Goal: Find contact information: Find contact information

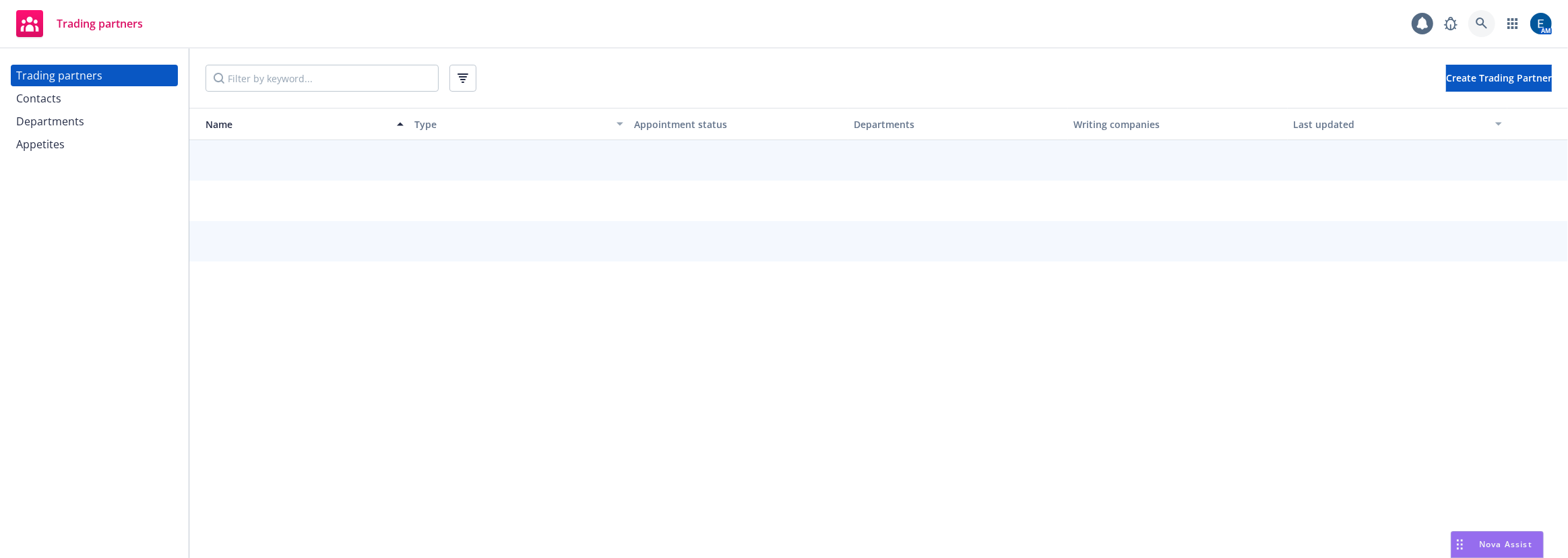
click at [1489, 23] on link at bounding box center [1481, 23] width 27 height 27
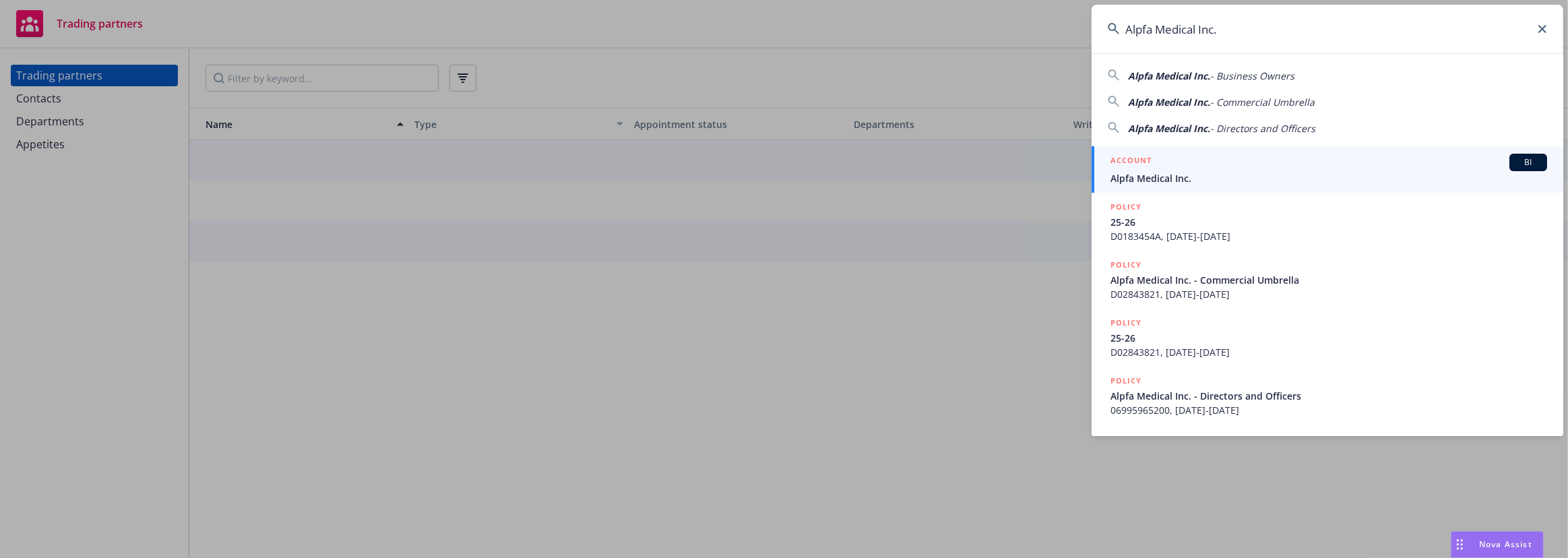
type input "Alpfa Medical Inc."
click at [1161, 171] on span "Alpfa Medical Inc." at bounding box center [1328, 178] width 437 height 14
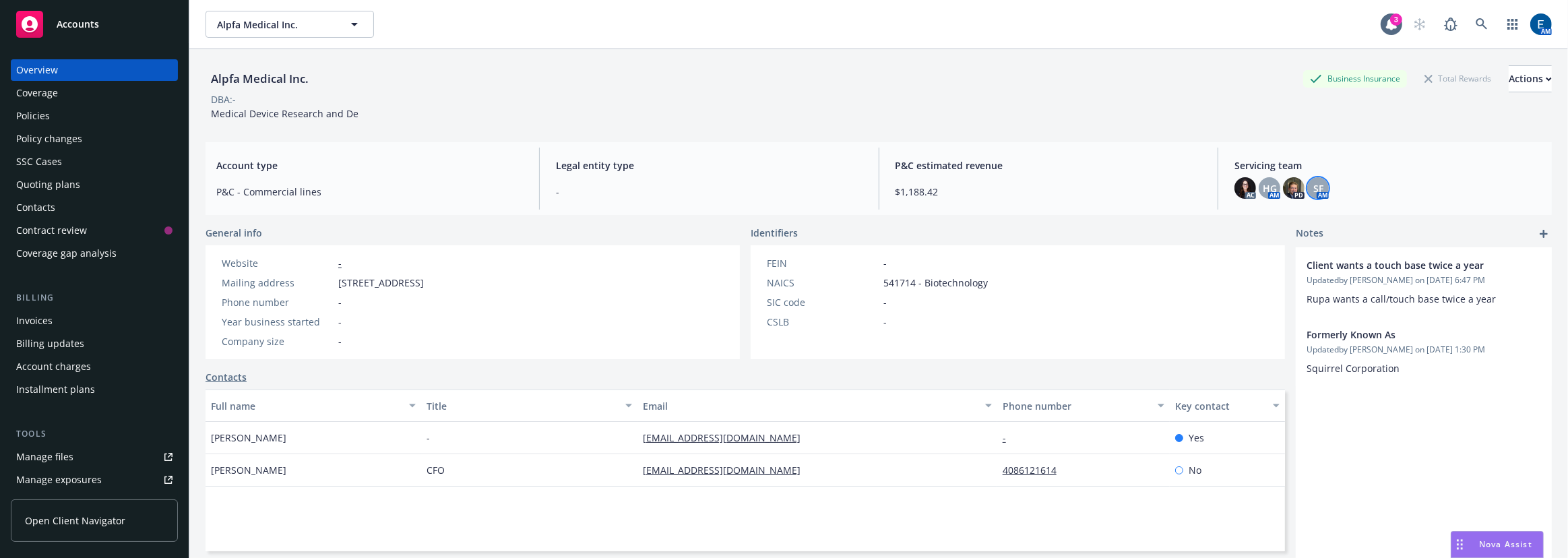
click at [1313, 182] on span "SF" at bounding box center [1318, 189] width 10 height 14
drag, startPoint x: 1215, startPoint y: 208, endPoint x: 1119, endPoint y: 210, distance: 96.0
click at [1119, 210] on div "Shelly Flores Title Account Manager Team P&C - Small Business Phone (916) 251-6…" at bounding box center [1206, 253] width 200 height 91
copy span "Shelly Flores"
click at [1487, 20] on icon at bounding box center [1481, 24] width 11 height 11
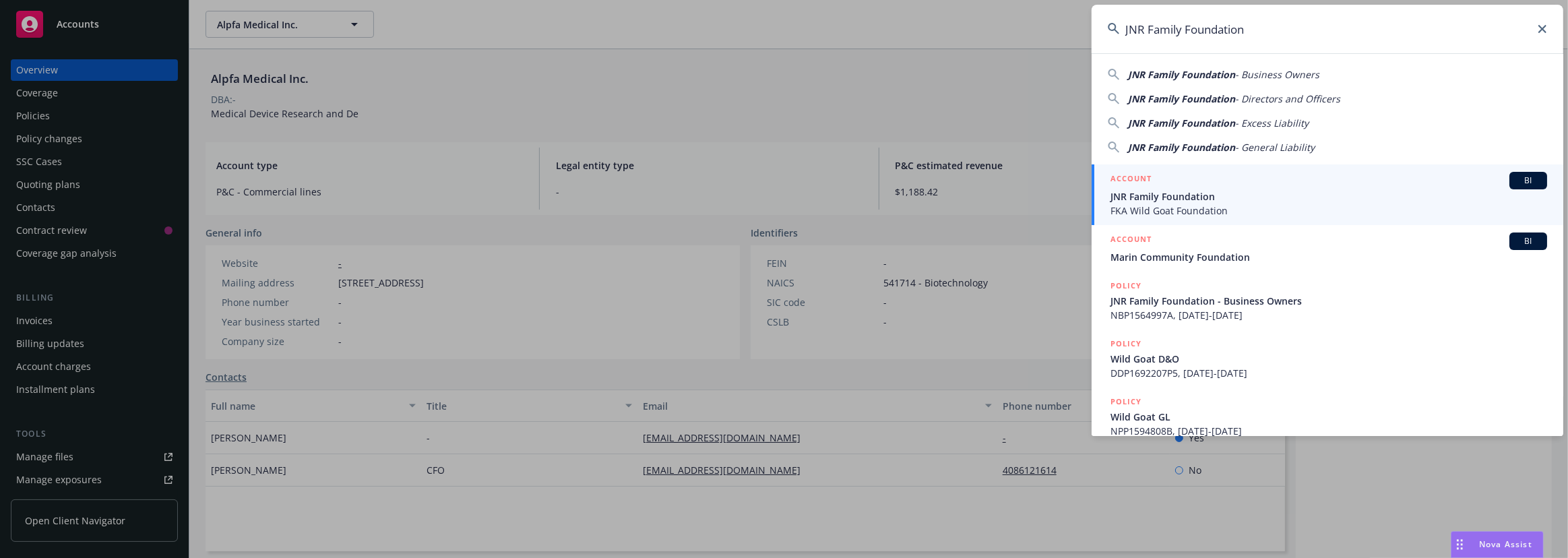
type input "JNR Family Foundation"
click at [1204, 182] on div "ACCOUNT BI" at bounding box center [1328, 180] width 437 height 18
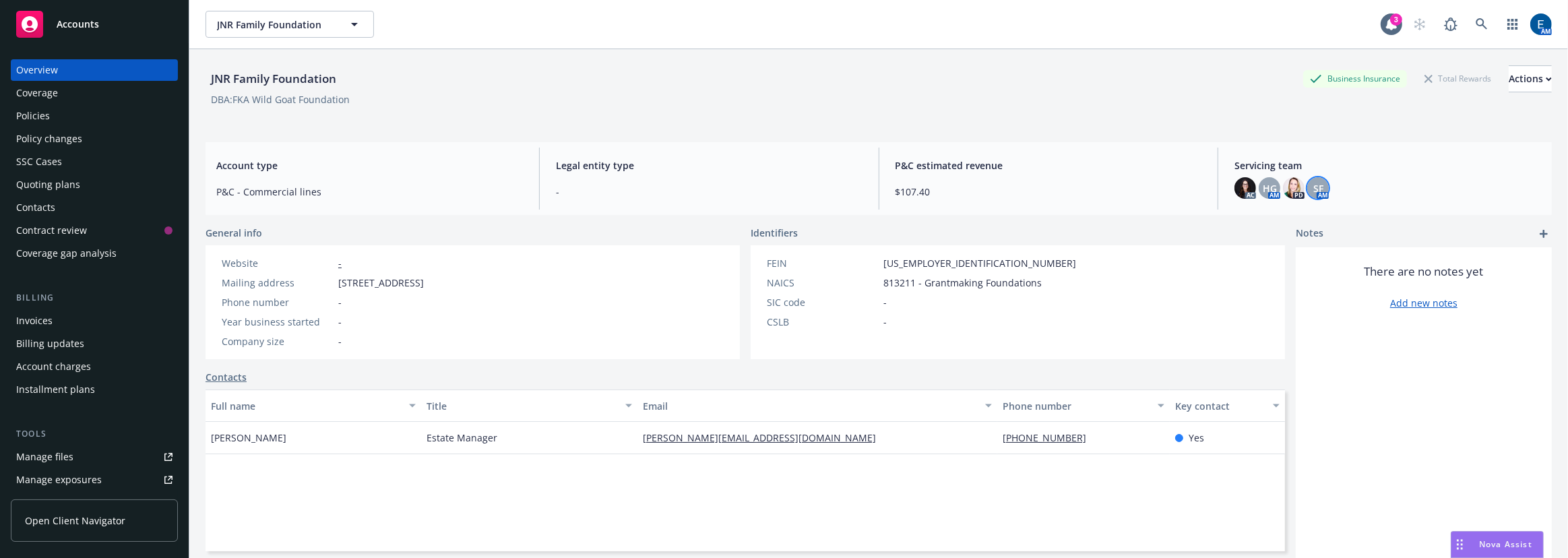
click at [1314, 182] on div "SF" at bounding box center [1318, 188] width 22 height 22
drag, startPoint x: 574, startPoint y: 119, endPoint x: 539, endPoint y: 108, distance: 36.7
click at [550, 113] on div "JNR Family Foundation Business Insurance Total Rewards Actions DBA: FKA Wild Go…" at bounding box center [878, 320] width 1346 height 542
drag, startPoint x: 352, startPoint y: 63, endPoint x: 200, endPoint y: 69, distance: 152.1
click at [200, 69] on div "JNR Family Foundation Business Insurance Total Rewards Actions DBA: FKA Wild Go…" at bounding box center [878, 328] width 1379 height 558
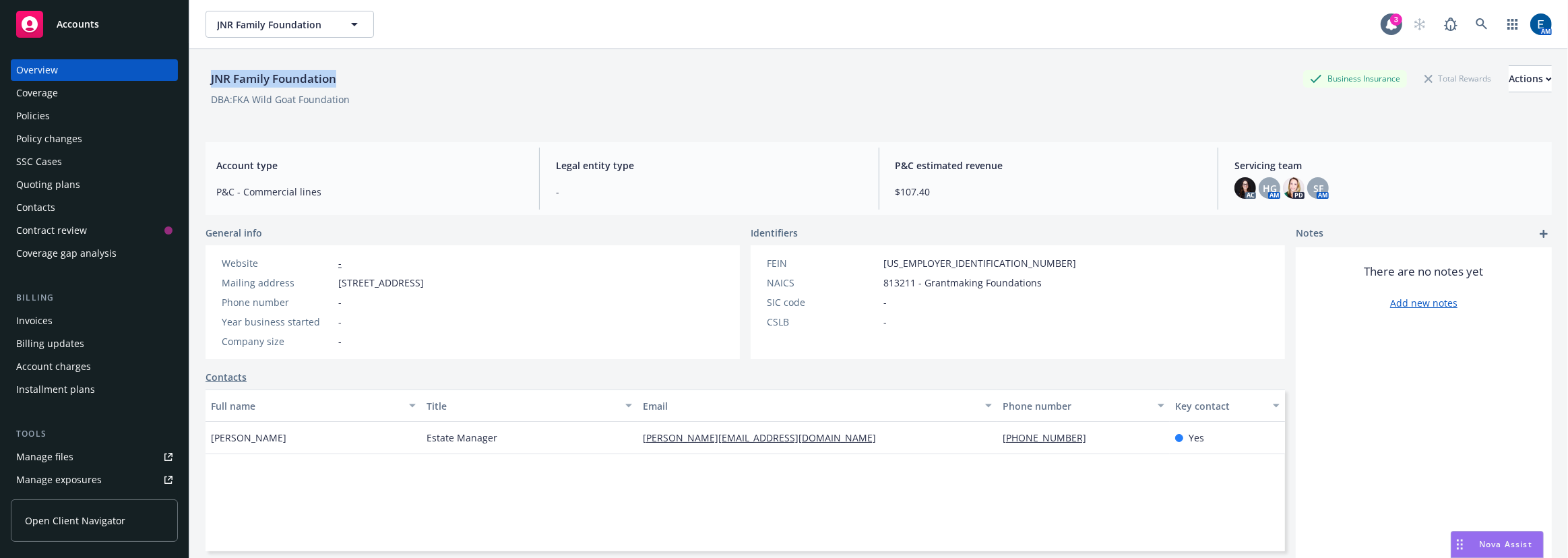
copy div "JNR Family Foundation"
click at [1487, 18] on icon at bounding box center [1481, 24] width 11 height 11
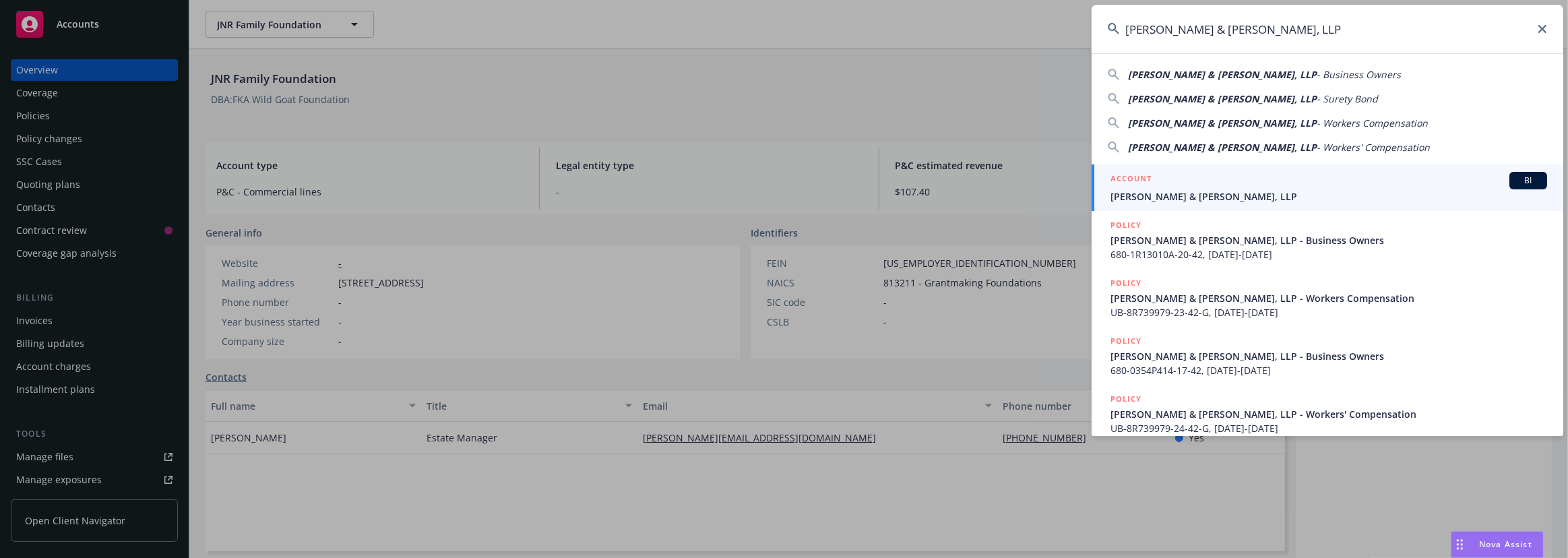
type input "[PERSON_NAME] & [PERSON_NAME], LLP"
click at [1214, 182] on div "ACCOUNT BI" at bounding box center [1328, 180] width 437 height 18
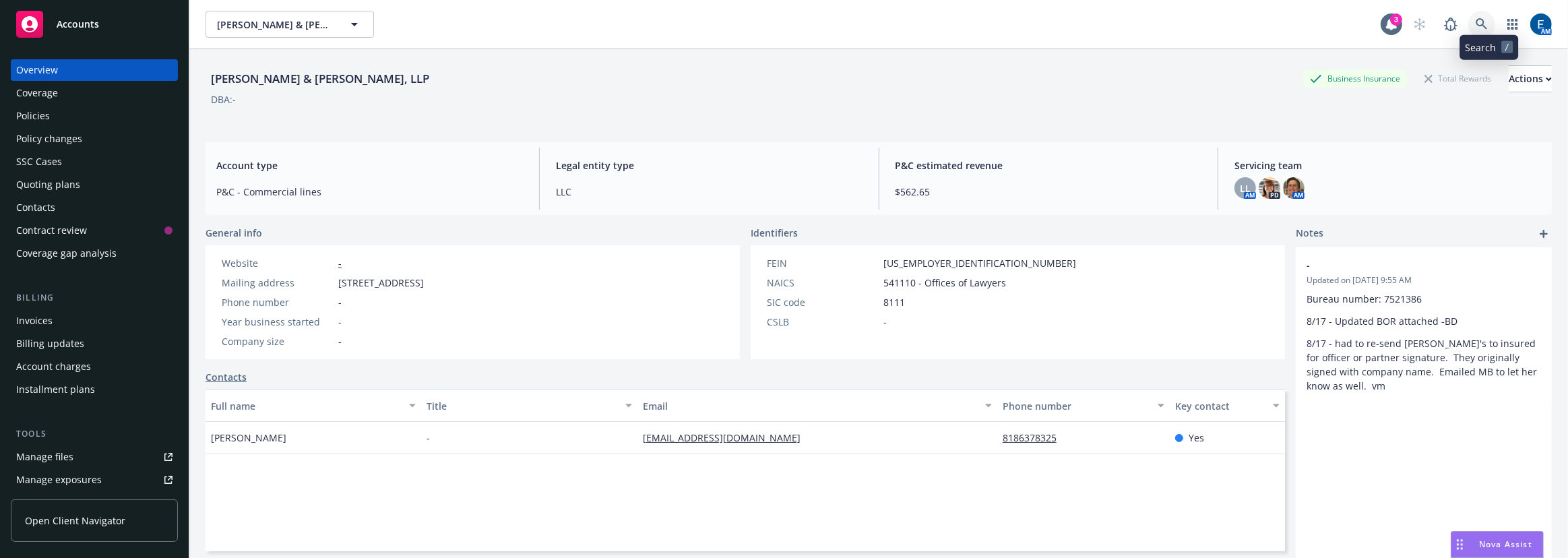
click at [1491, 11] on link at bounding box center [1481, 24] width 27 height 27
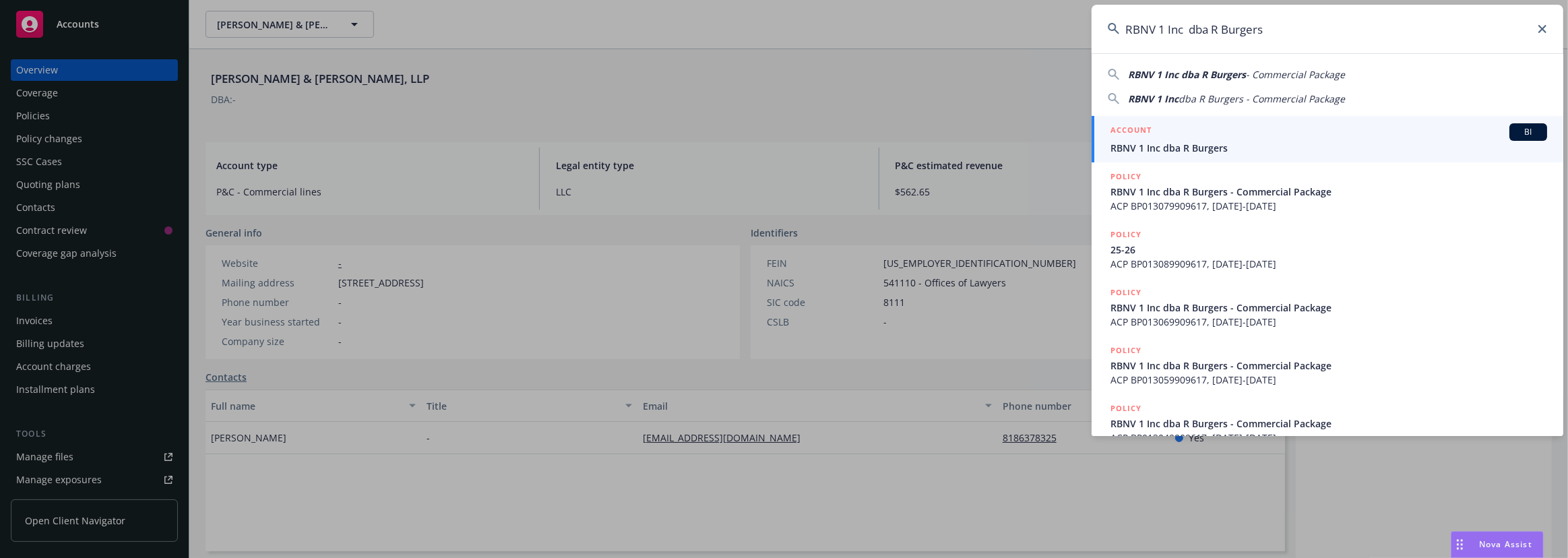
type input "RBNV 1 Inc dba R Burgers"
click at [1198, 135] on div "ACCOUNT BI" at bounding box center [1328, 132] width 437 height 18
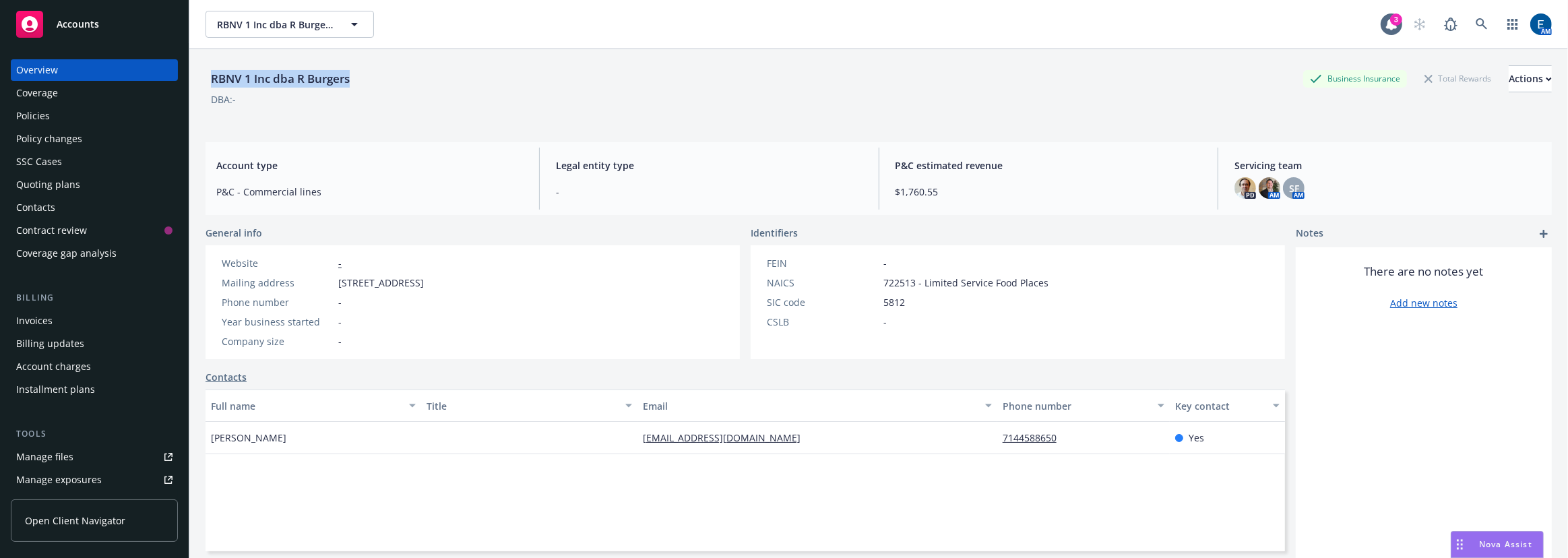
drag, startPoint x: 347, startPoint y: 69, endPoint x: 208, endPoint y: 65, distance: 139.1
click at [208, 65] on div "RBNV 1 Inc dba R Burgers Business Insurance Total Rewards Actions" at bounding box center [878, 79] width 1346 height 27
copy div "RBNV 1 Inc dba R Burgers"
click at [1486, 20] on icon at bounding box center [1481, 24] width 11 height 11
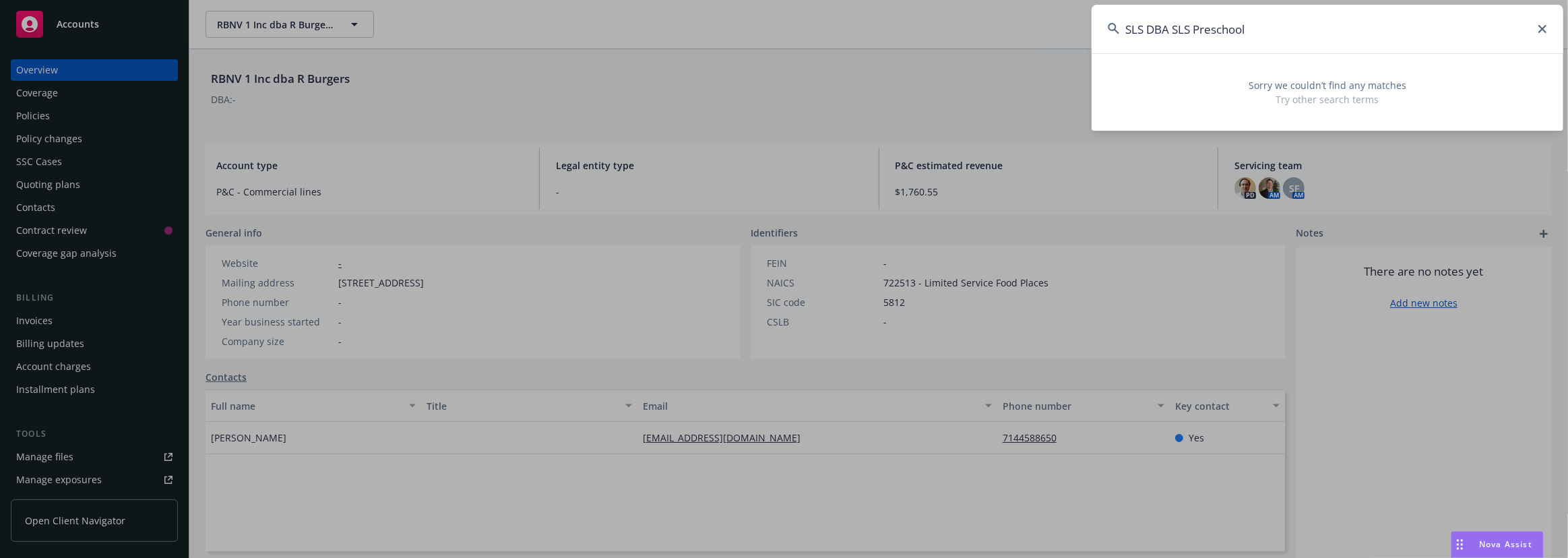
drag, startPoint x: 1228, startPoint y: 23, endPoint x: 1185, endPoint y: 32, distance: 43.9
click at [1185, 32] on input "SLS DBA SLS Preschool" at bounding box center [1327, 29] width 472 height 48
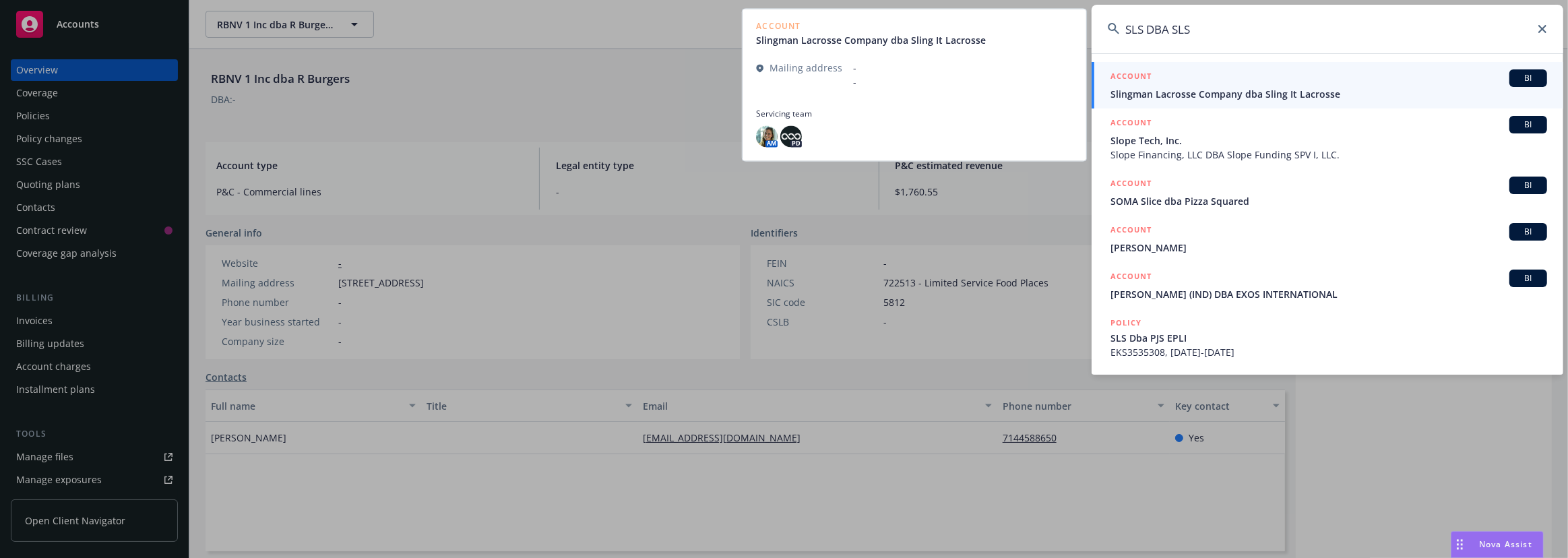
type input "SLS DBA SLS"
click at [1191, 74] on div "ACCOUNT BI" at bounding box center [1328, 78] width 437 height 18
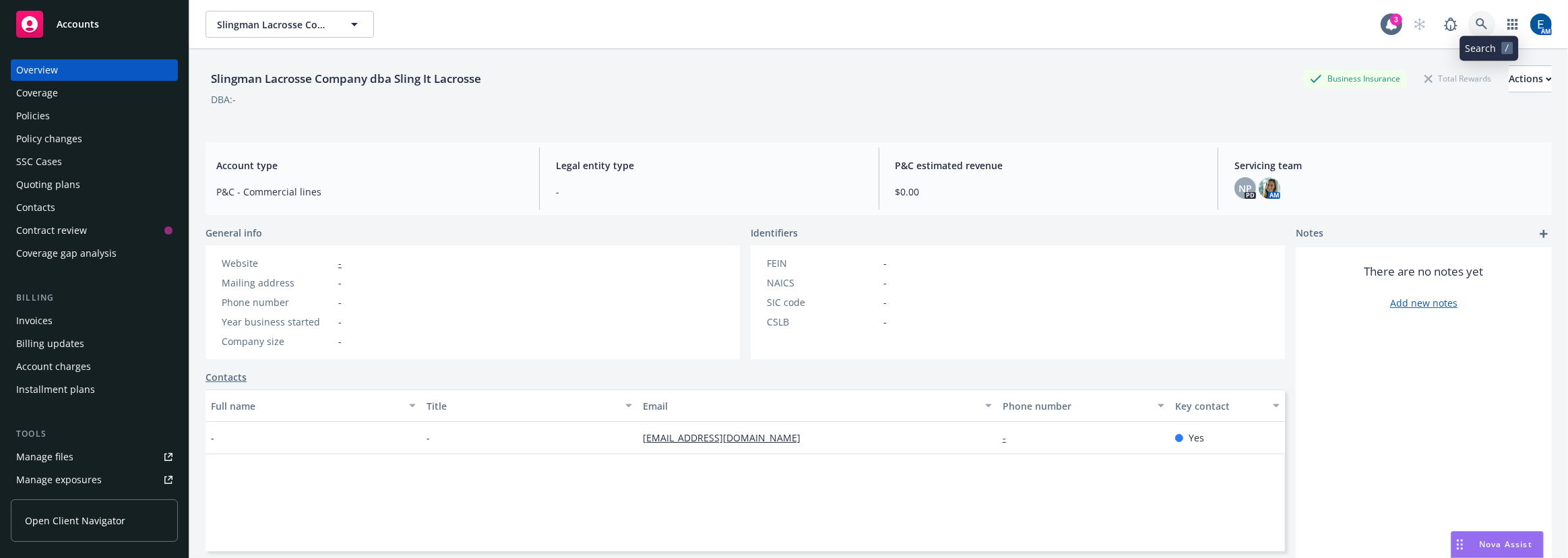
click at [1480, 18] on link at bounding box center [1481, 24] width 27 height 27
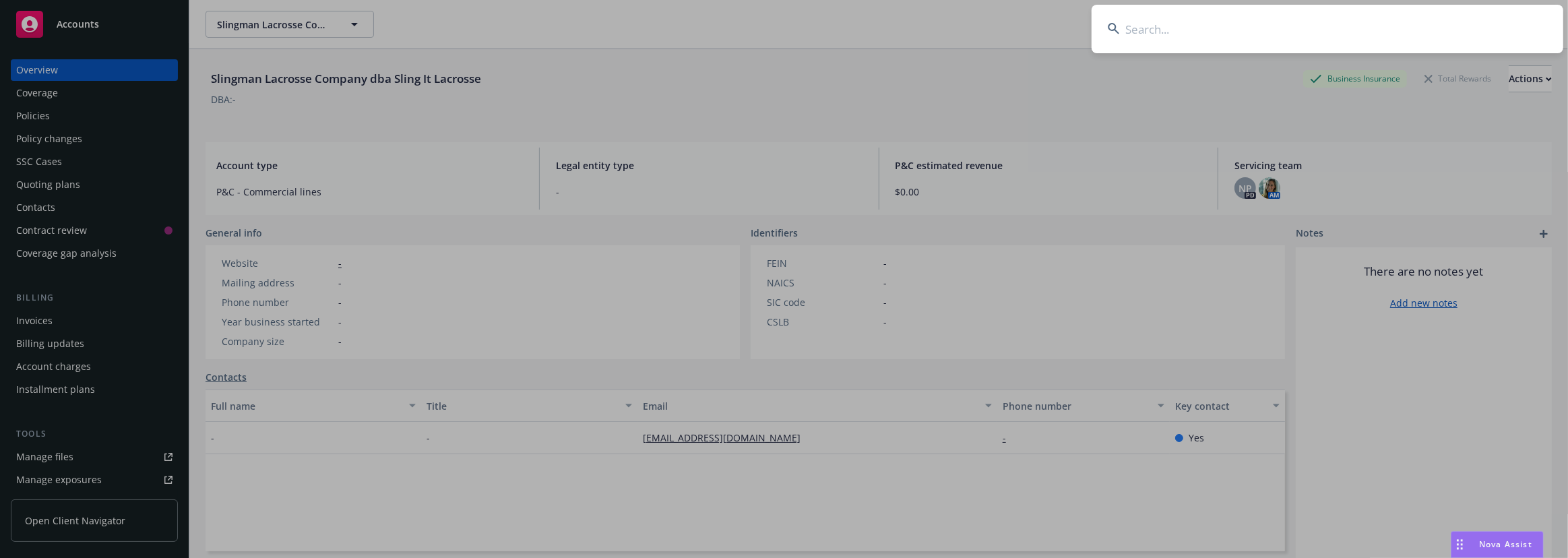
click at [1274, 27] on input at bounding box center [1327, 29] width 472 height 48
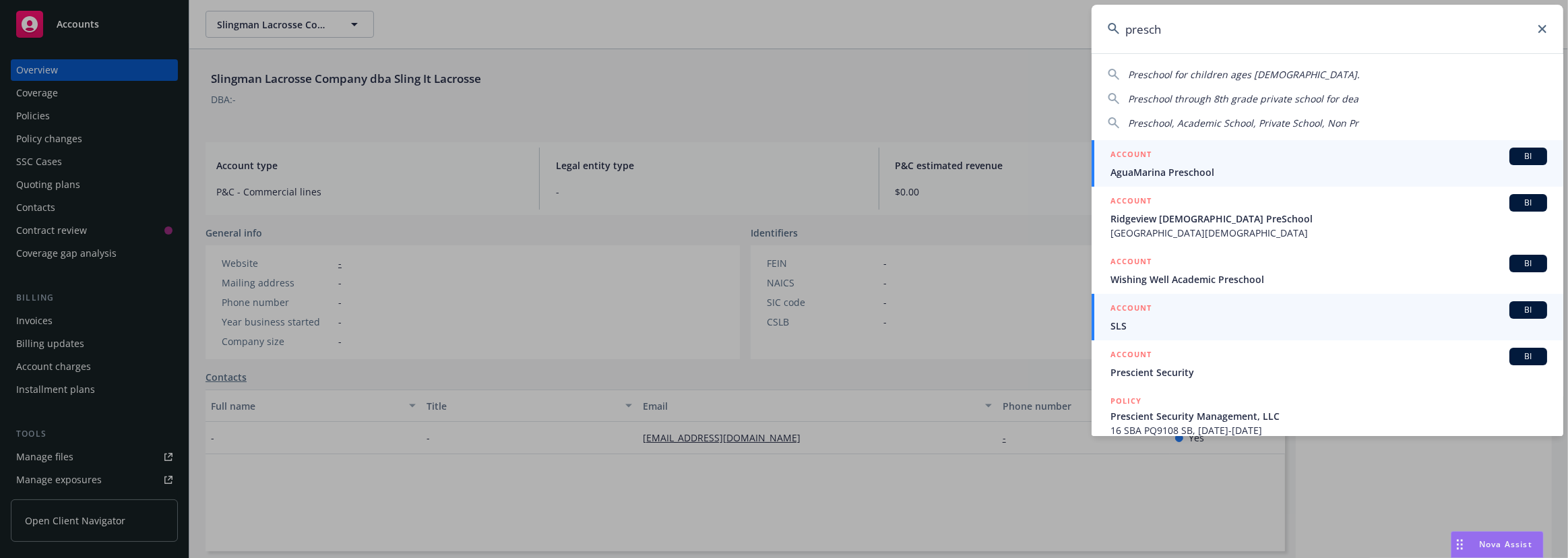
type input "presch"
click at [1172, 311] on div "ACCOUNT BI" at bounding box center [1328, 310] width 437 height 18
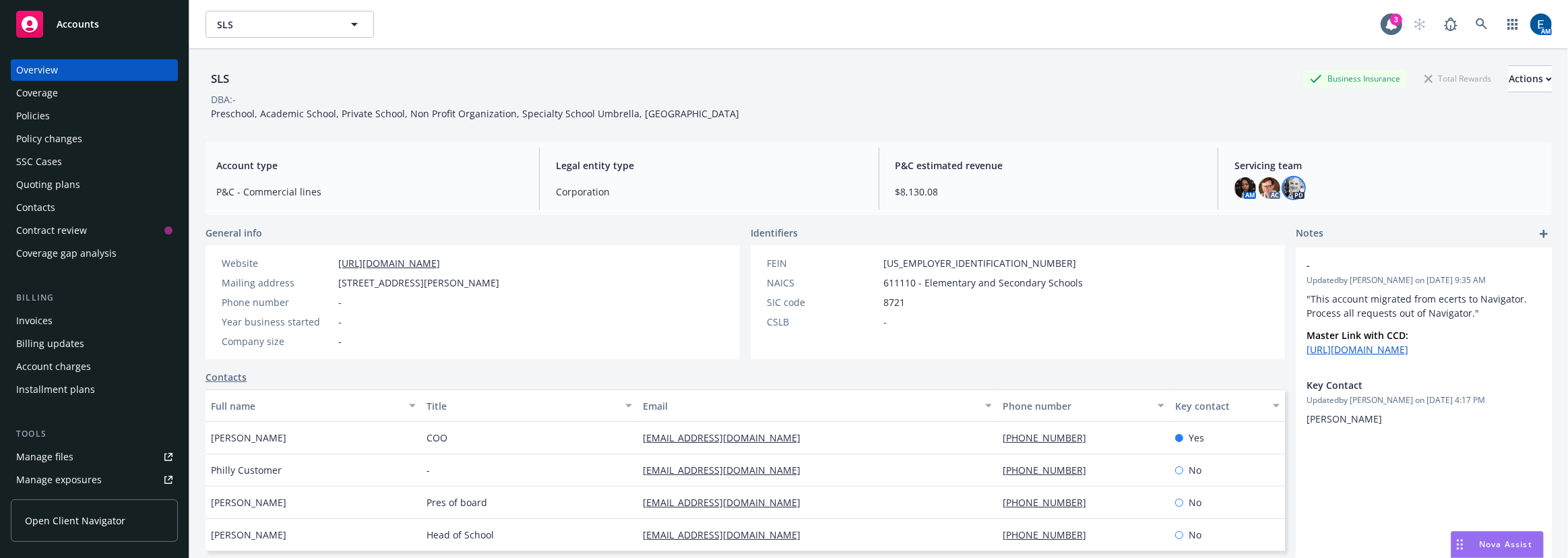
click at [1286, 178] on img at bounding box center [1293, 188] width 22 height 22
click at [1262, 179] on img at bounding box center [1269, 188] width 22 height 22
click at [1239, 179] on img at bounding box center [1245, 188] width 22 height 22
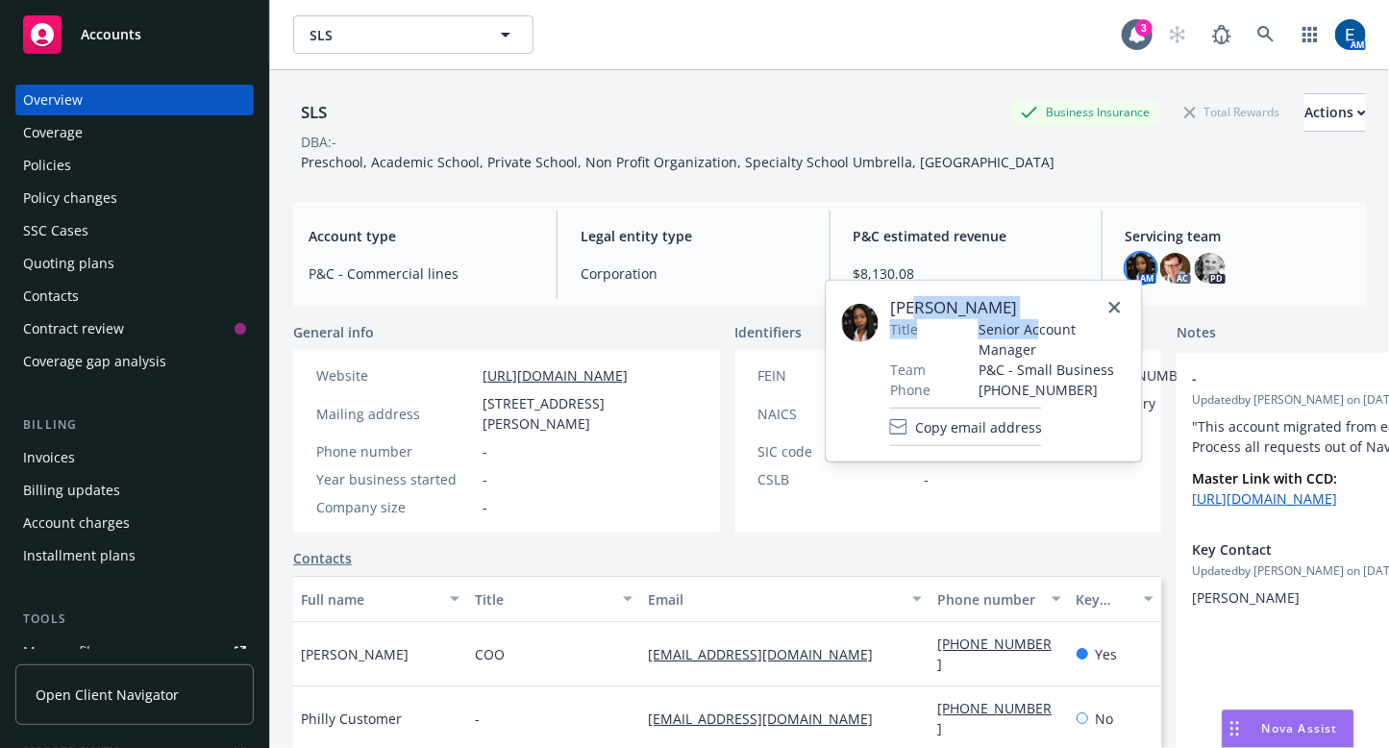
drag, startPoint x: 983, startPoint y: 316, endPoint x: 1005, endPoint y: 306, distance: 24.5
click at [912, 310] on div "Ashley Mack Title Senior Account Manager Team P&C - Small Business Phone (650) …" at bounding box center [1008, 348] width 236 height 104
click at [1038, 306] on span "Ashley Mack" at bounding box center [1008, 307] width 236 height 23
click at [992, 296] on span "Ashley Mack" at bounding box center [1008, 307] width 236 height 23
drag, startPoint x: 950, startPoint y: 359, endPoint x: 970, endPoint y: 313, distance: 49.5
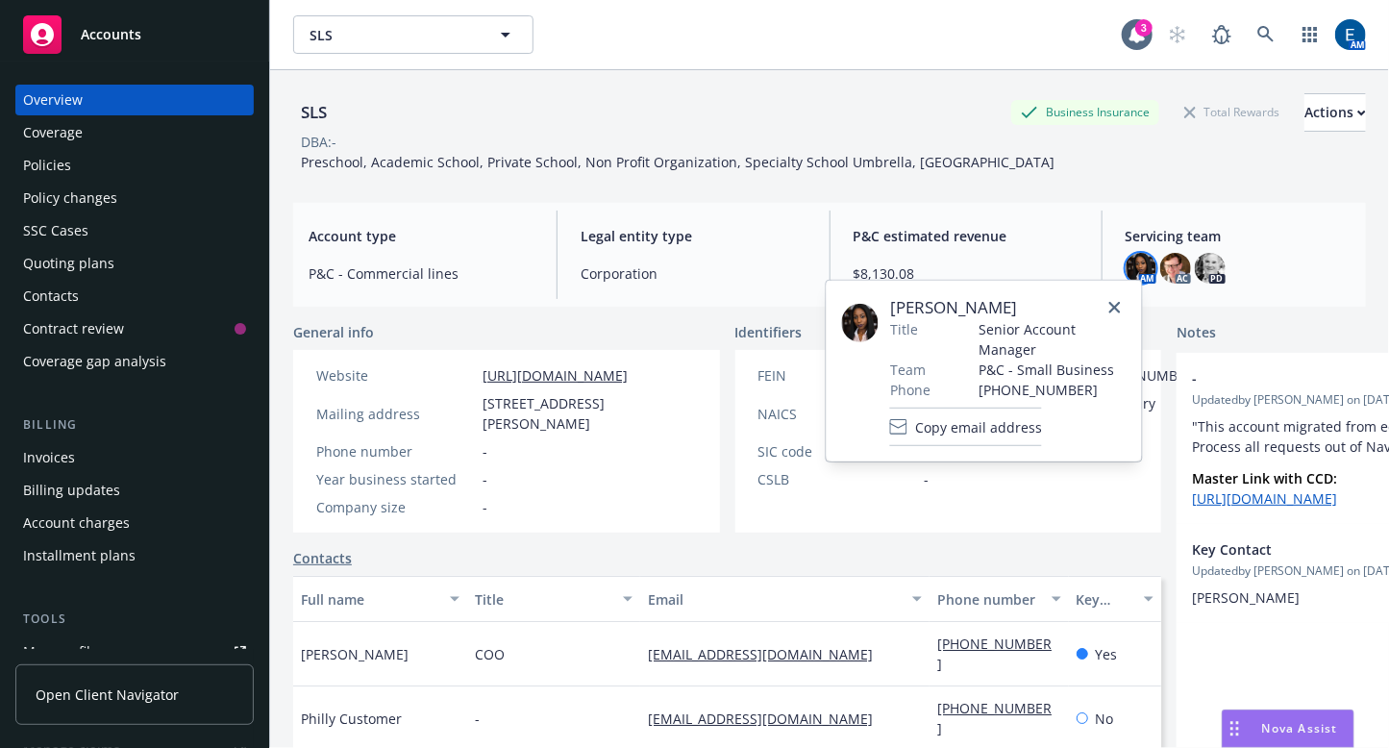
click at [950, 380] on div "Phone" at bounding box center [928, 390] width 77 height 20
drag, startPoint x: 986, startPoint y: 303, endPoint x: 871, endPoint y: 309, distance: 115.5
click at [863, 312] on div "Ashley Mack Title Senior Account Manager Team P&C - Small Business Phone (650) …" at bounding box center [984, 371] width 285 height 150
copy div "Ashley Mack"
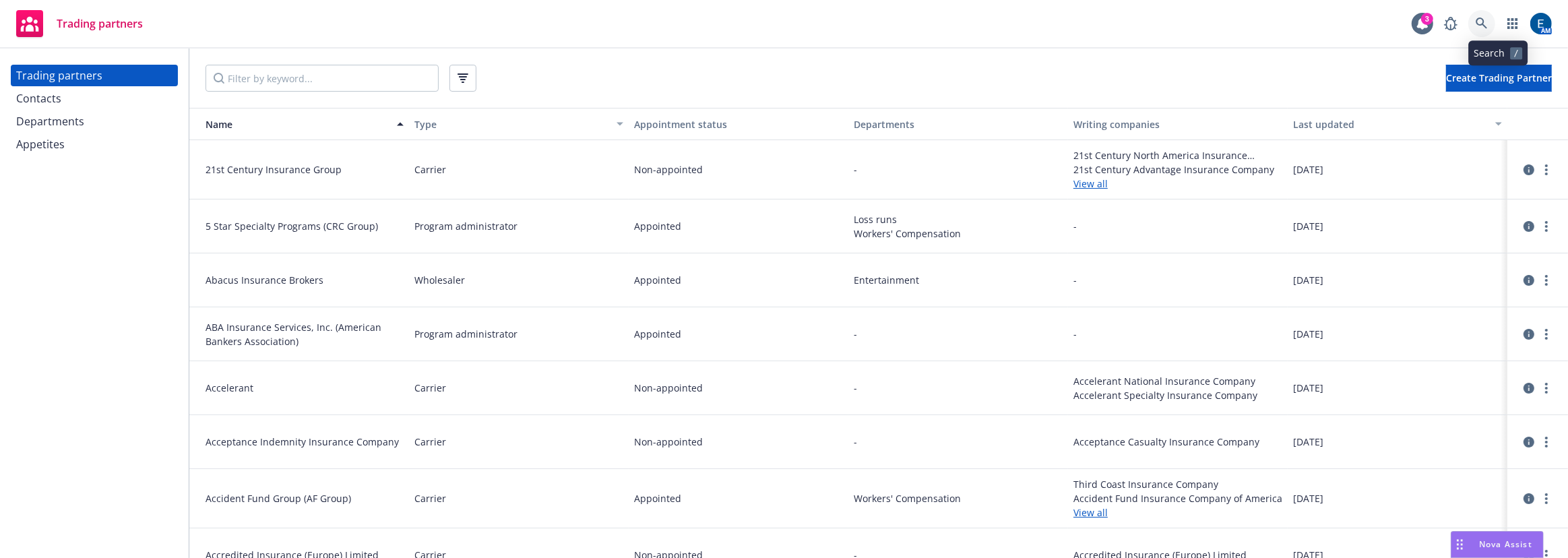
click at [1487, 27] on icon at bounding box center [1481, 23] width 12 height 12
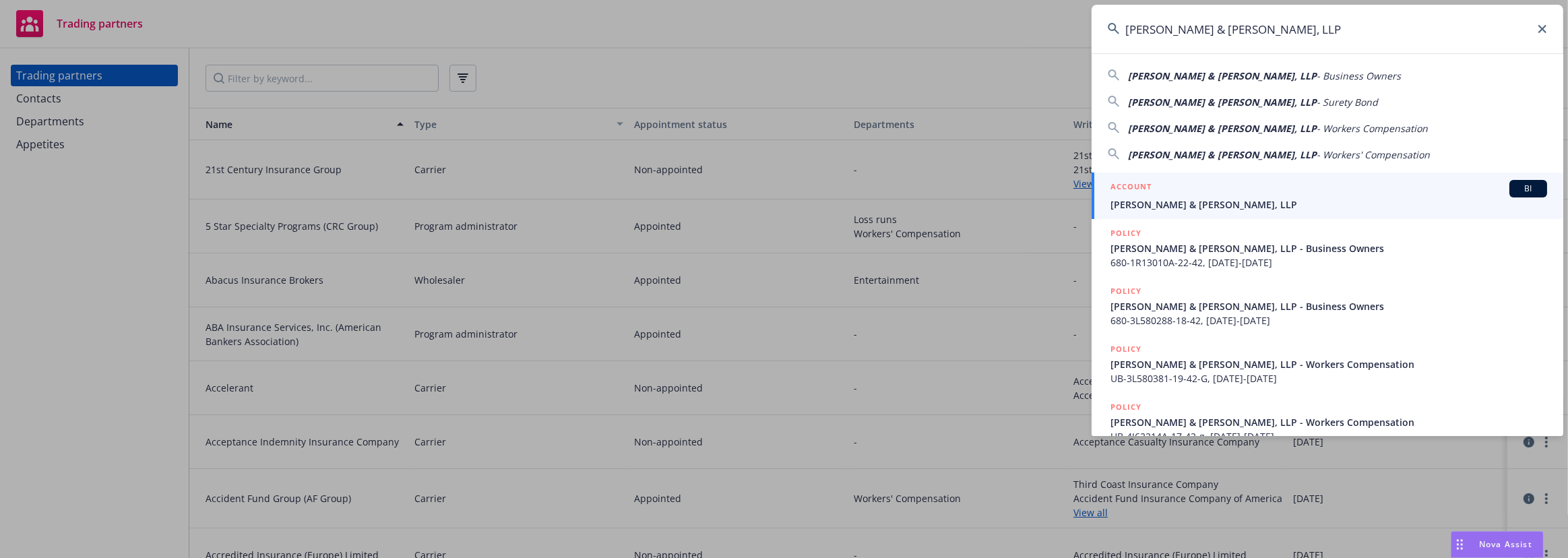
type input "[PERSON_NAME] & [PERSON_NAME], LLP"
click at [1225, 198] on span "[PERSON_NAME] & [PERSON_NAME], LLP" at bounding box center [1328, 205] width 437 height 14
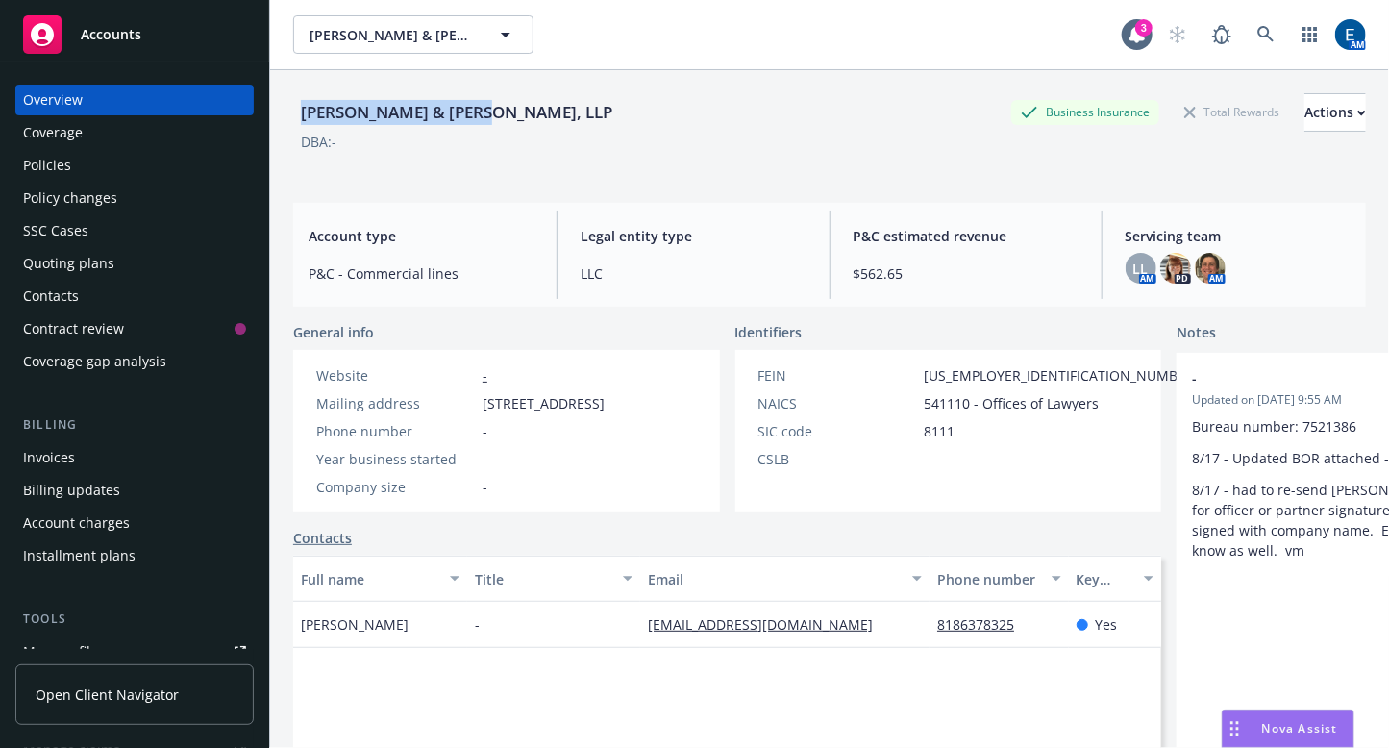
drag, startPoint x: 430, startPoint y: 97, endPoint x: 301, endPoint y: 104, distance: 129.0
click at [301, 104] on div "[PERSON_NAME] & [PERSON_NAME], LLP Business Insurance Total Rewards Actions" at bounding box center [829, 112] width 1073 height 38
copy div "[PERSON_NAME] & [PERSON_NAME], LLP"
click at [1196, 262] on img at bounding box center [1210, 268] width 31 height 31
click at [817, 206] on div "Account type P&C - Commercial lines Legal entity type LLC P&C estimated revenue…" at bounding box center [829, 255] width 1073 height 104
